Goal: Information Seeking & Learning: Learn about a topic

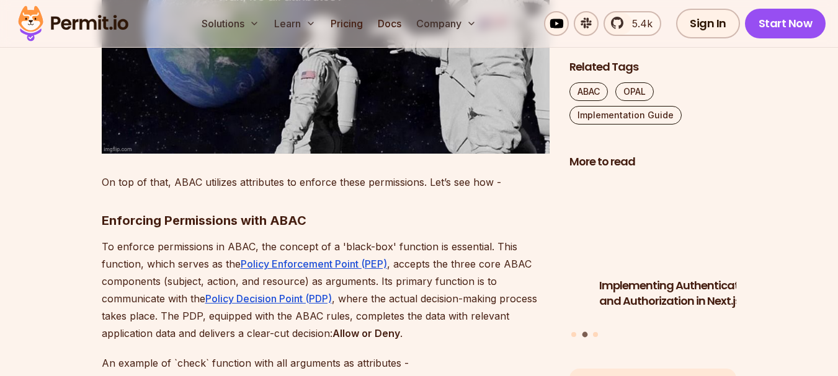
scroll to position [1468, 0]
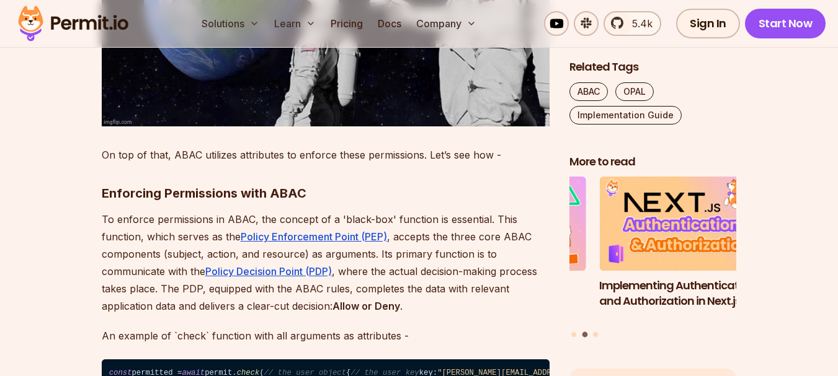
click at [168, 228] on p "To enforce permissions in ABAC, the concept of a 'black-box' function is essent…" at bounding box center [326, 263] width 448 height 104
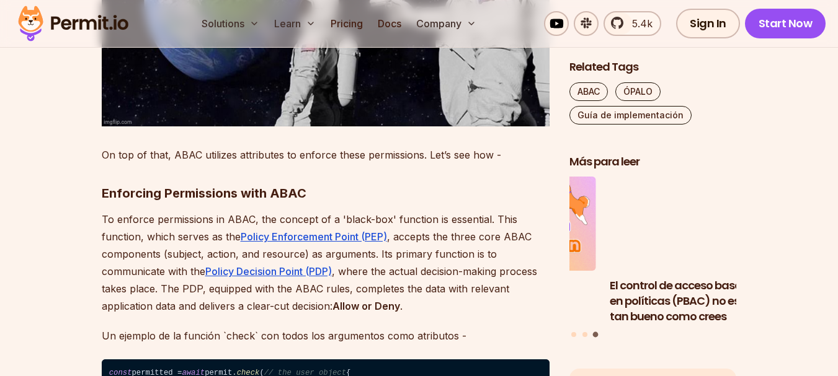
scroll to position [1551, 0]
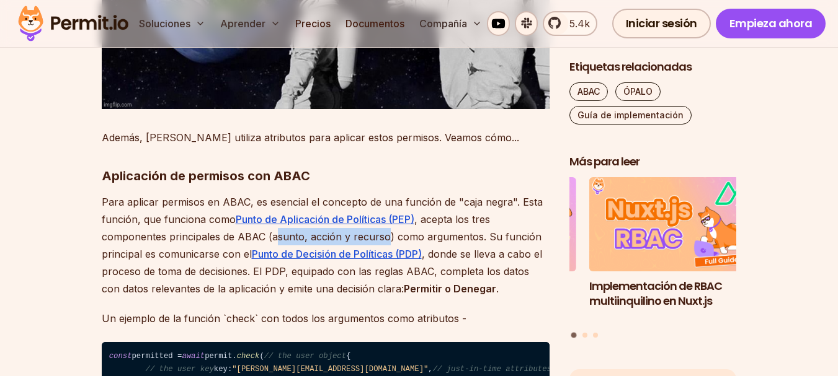
drag, startPoint x: 270, startPoint y: 238, endPoint x: 382, endPoint y: 236, distance: 112.2
click at [382, 236] on font ", acepta los tres componentes principales de ABAC (asunto, acción y recurso) co…" at bounding box center [322, 236] width 440 height 47
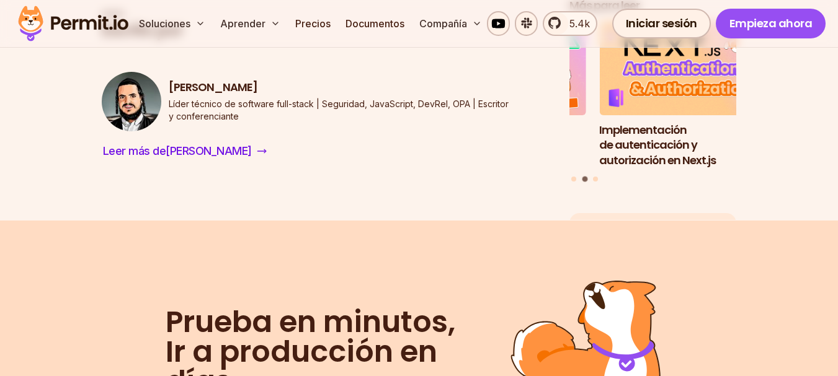
scroll to position [6660, 0]
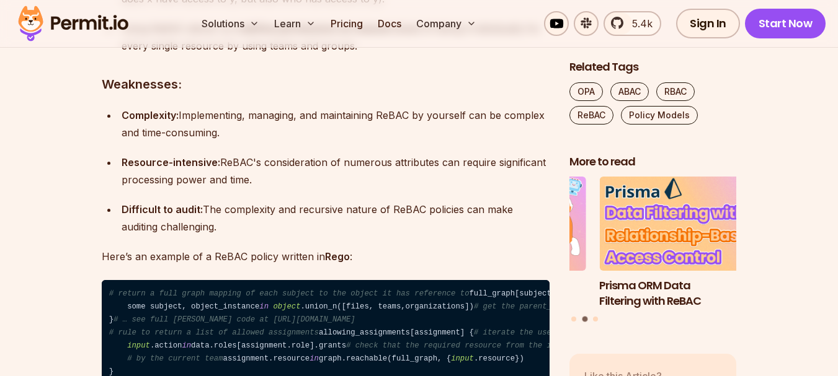
scroll to position [4896, 0]
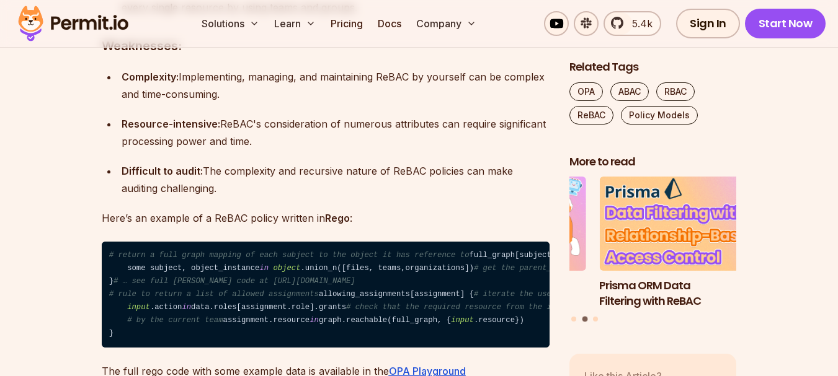
copy div "ReBAC"
